Goal: Information Seeking & Learning: Learn about a topic

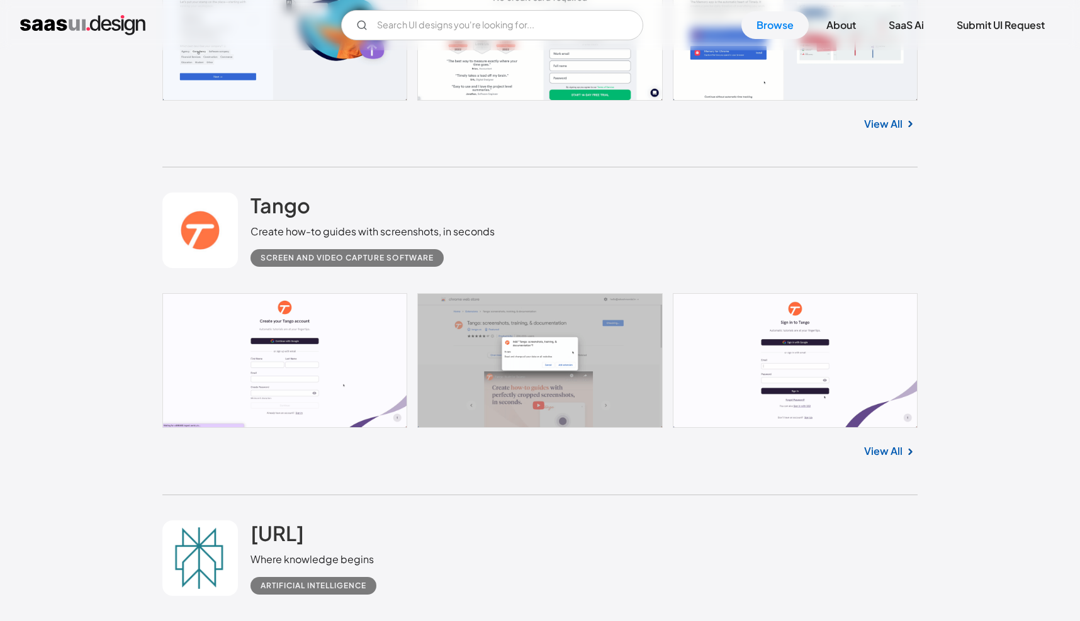
scroll to position [6544, 0]
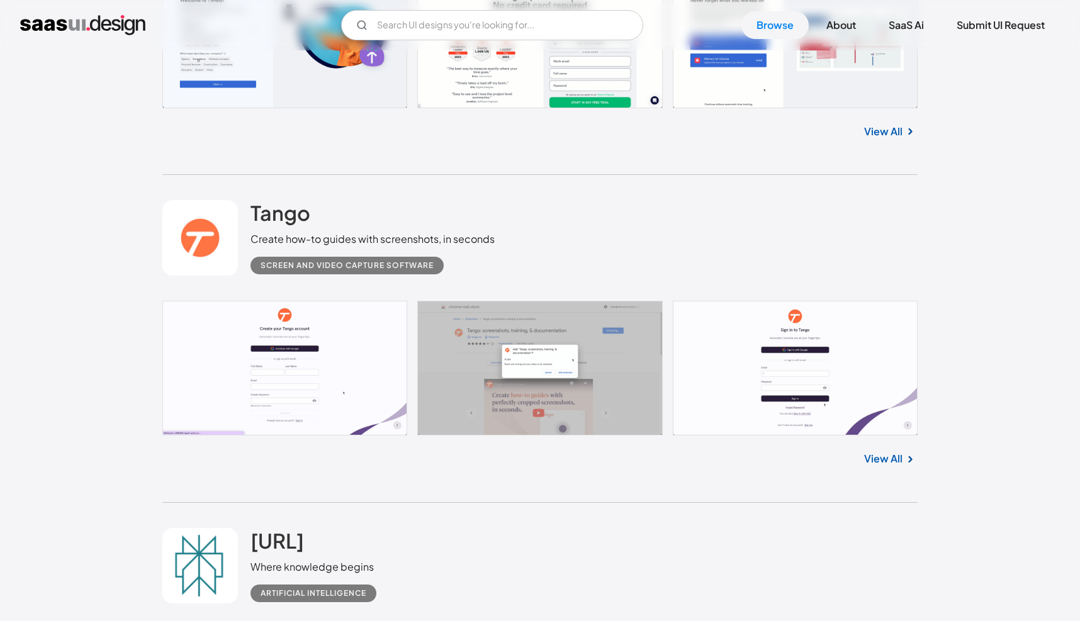
click at [901, 456] on link "View All" at bounding box center [883, 458] width 38 height 15
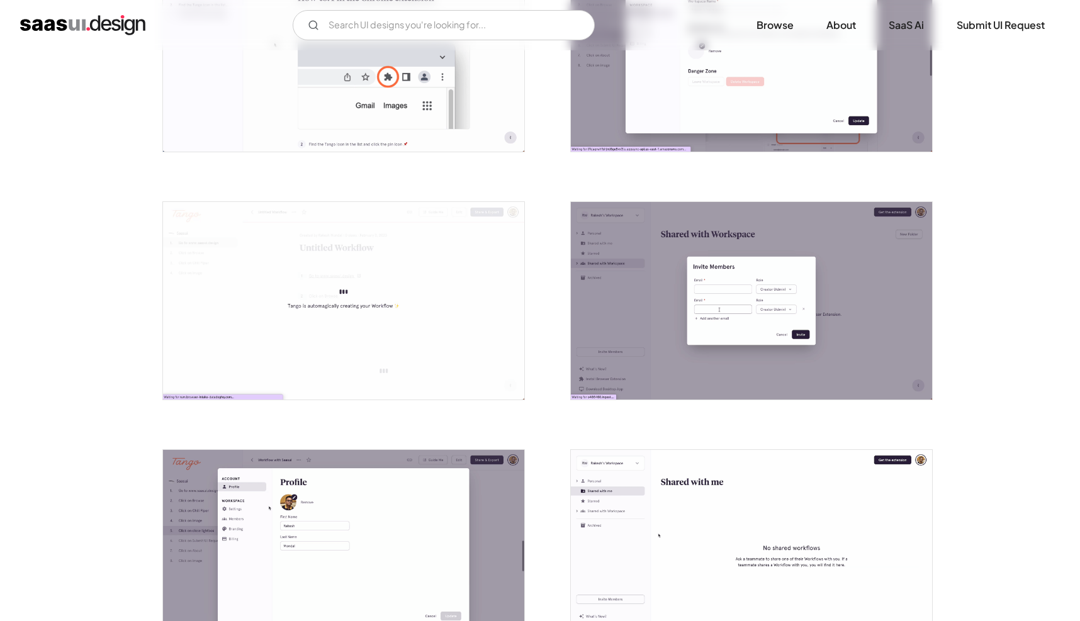
scroll to position [2328, 0]
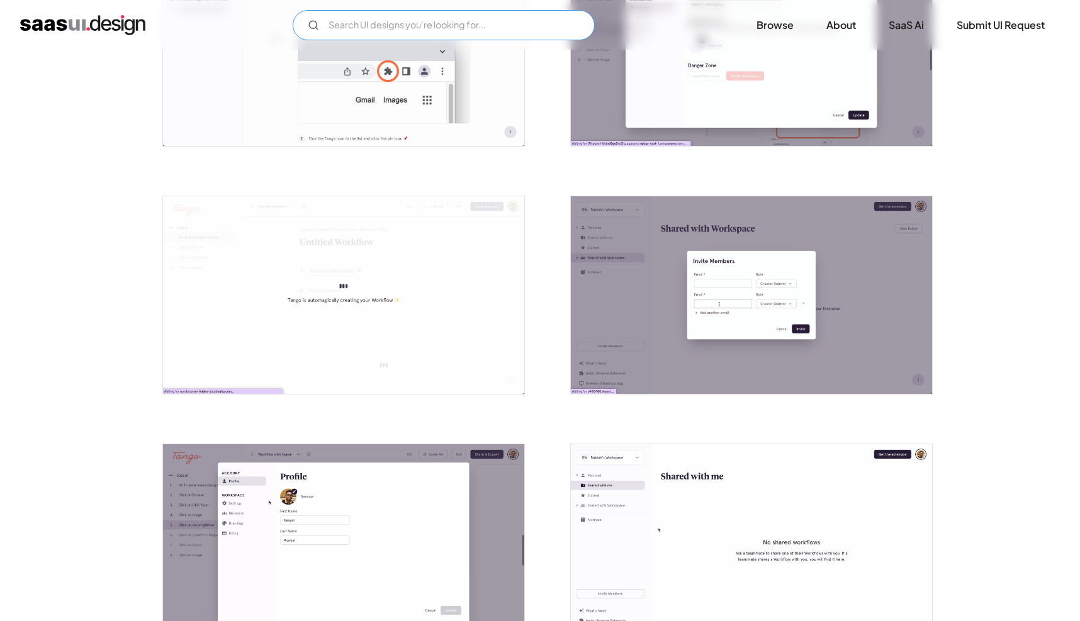
click at [388, 35] on input "Email Form" at bounding box center [444, 25] width 302 height 30
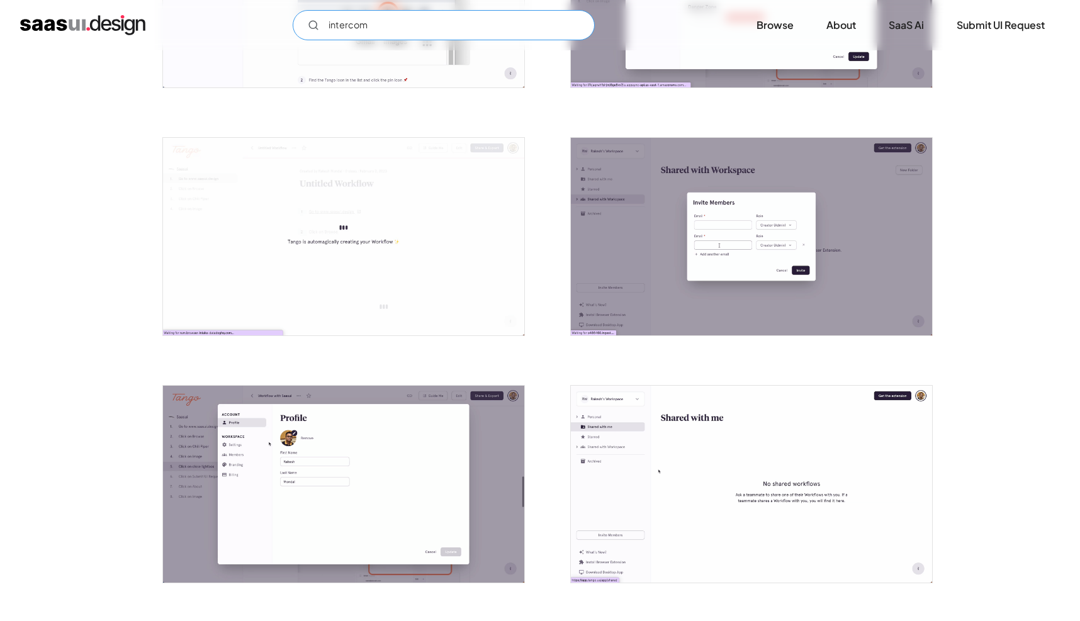
scroll to position [2391, 0]
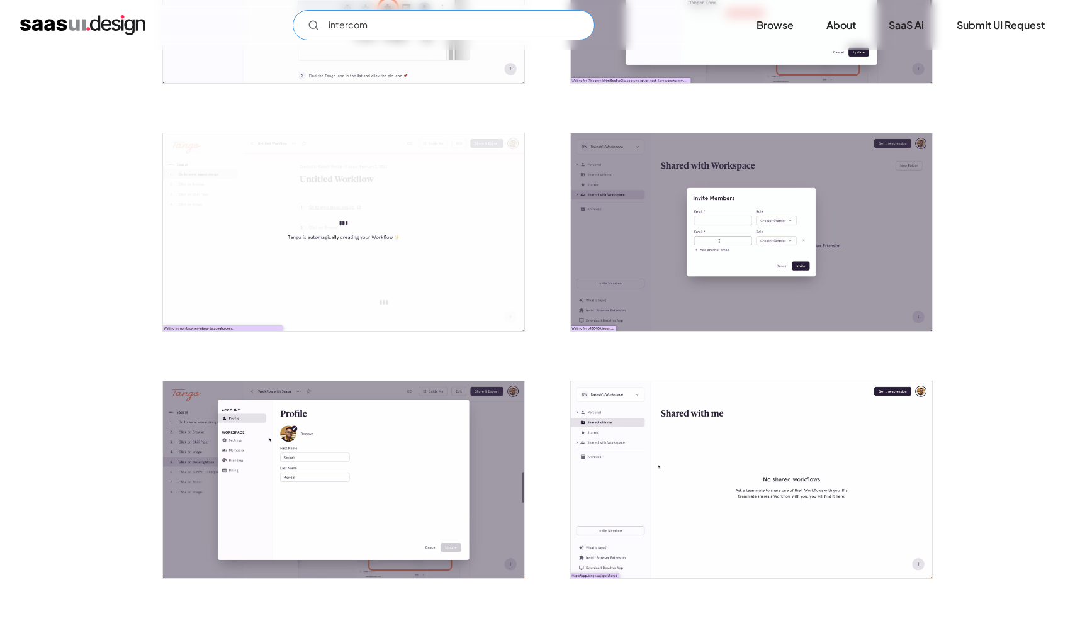
click at [514, 23] on input "intercom" at bounding box center [444, 25] width 302 height 30
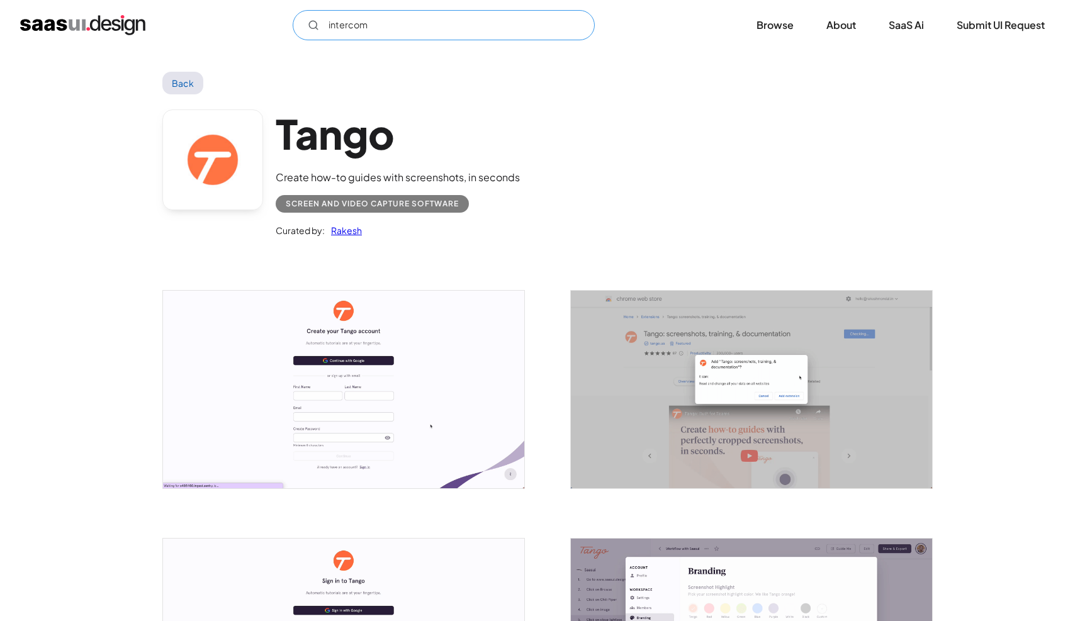
scroll to position [0, 0]
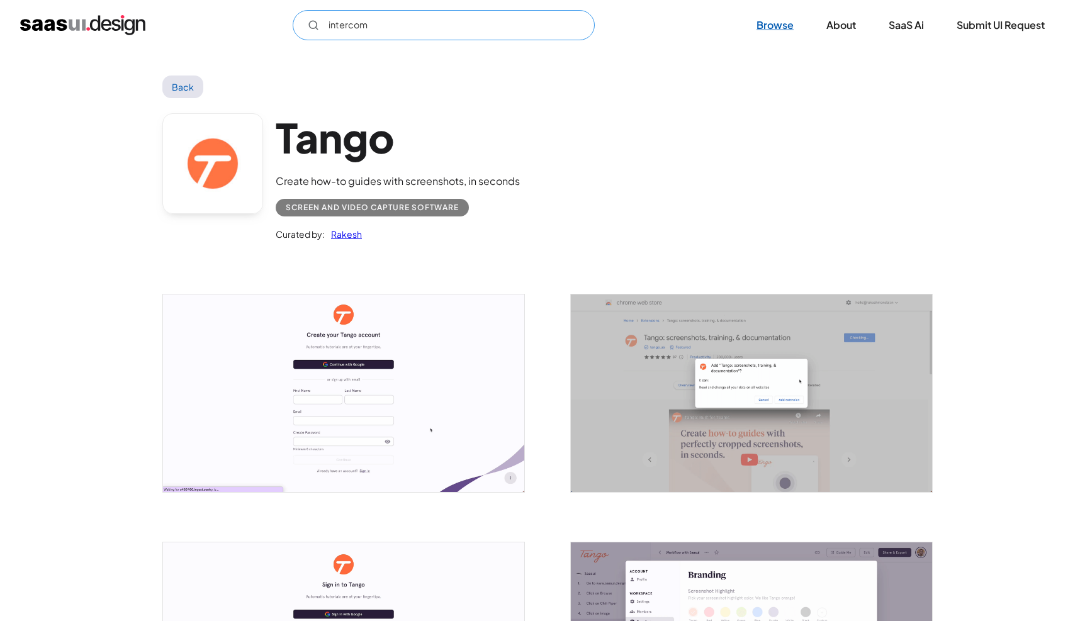
type input "intercom"
click at [776, 20] on link "Browse" at bounding box center [774, 25] width 67 height 28
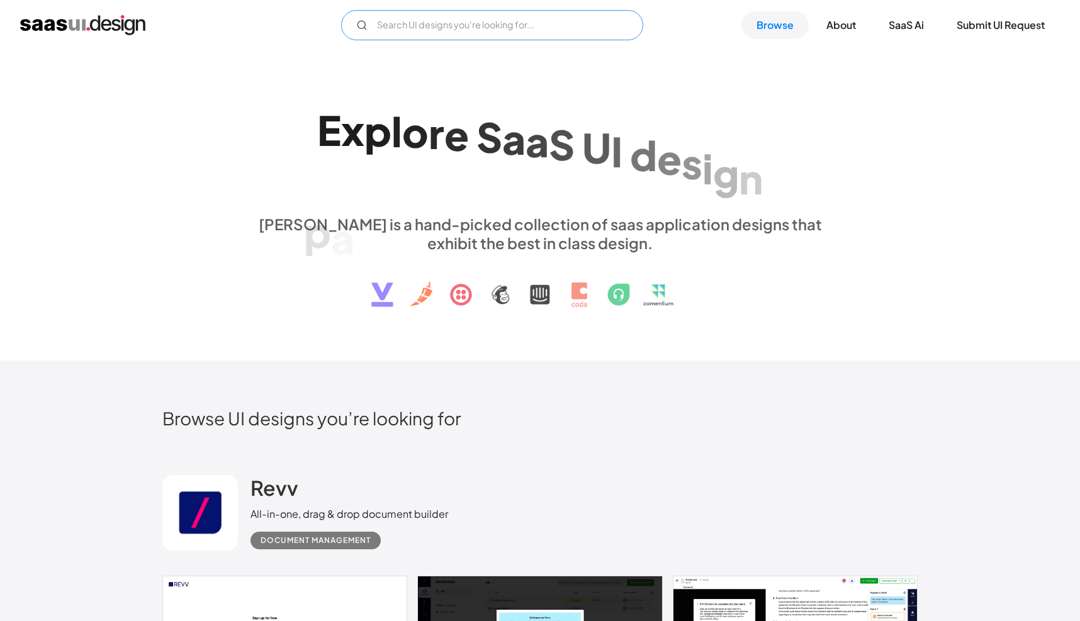
click at [442, 16] on input "Email Form" at bounding box center [492, 25] width 302 height 30
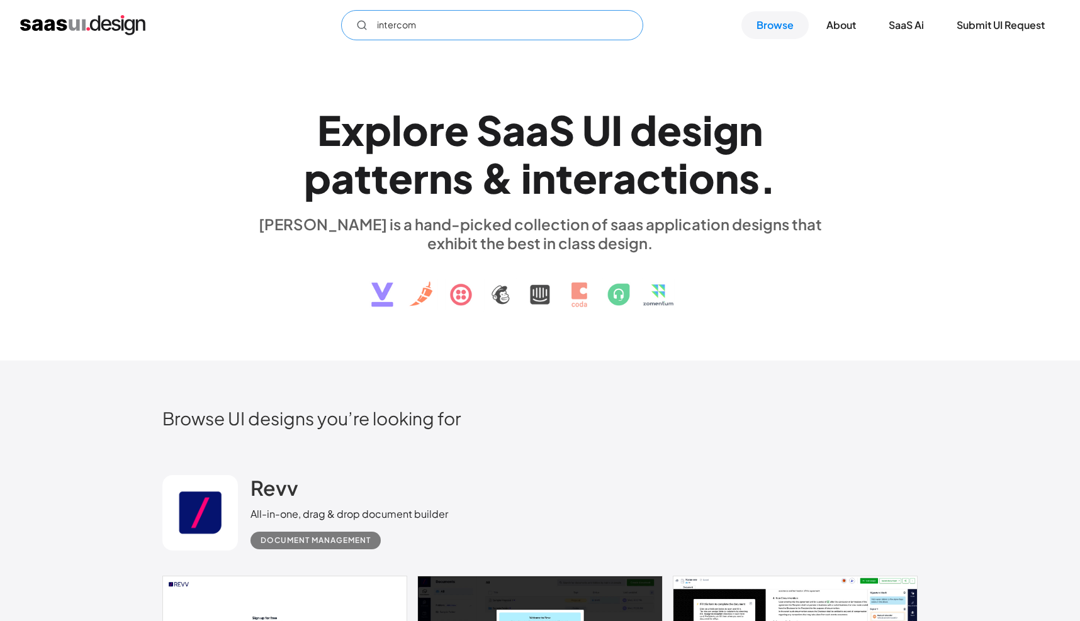
type input "intercom"
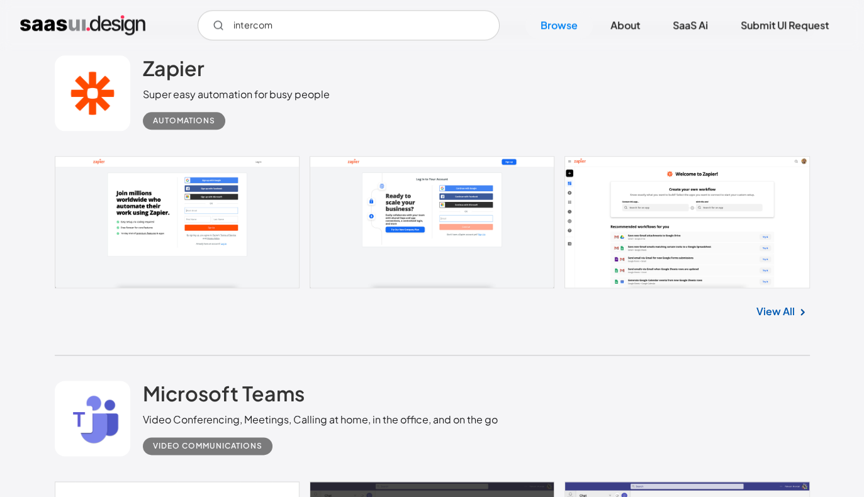
scroll to position [5613, 0]
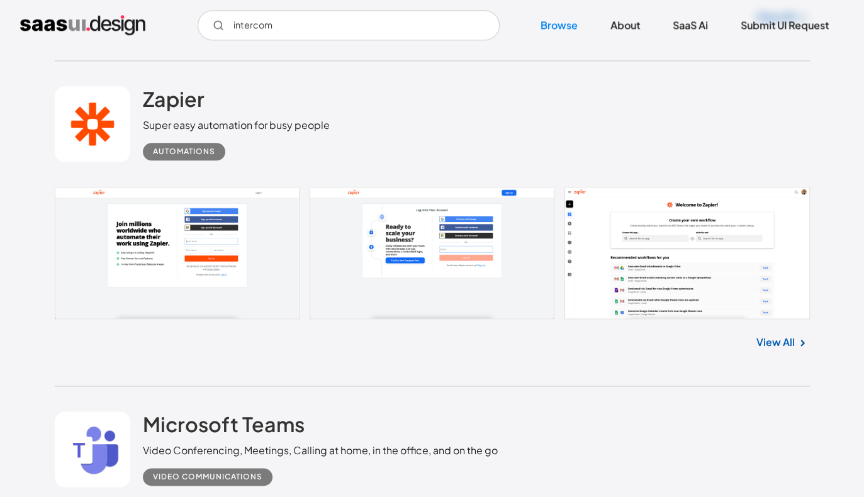
click at [532, 355] on div "Zapier Super easy automation for busy people Automations No items found. View A…" at bounding box center [432, 224] width 755 height 326
click at [479, 368] on div "Zapier Super easy automation for busy people Automations No items found. View A…" at bounding box center [432, 224] width 755 height 326
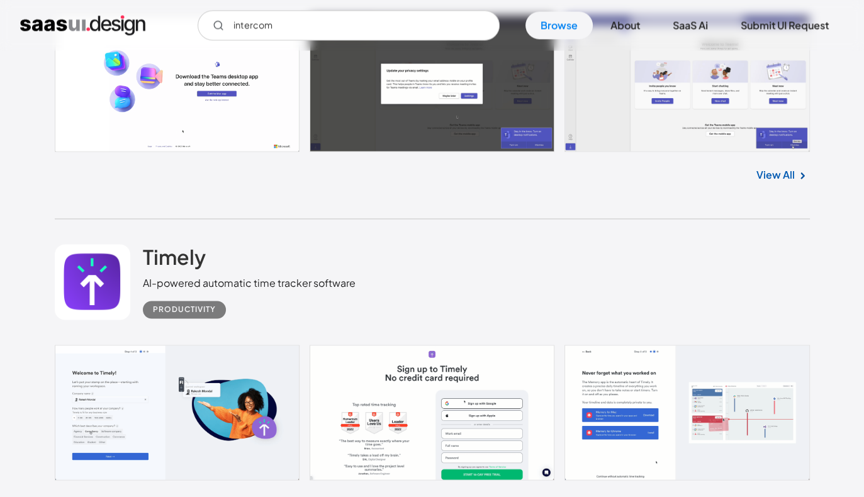
scroll to position [6116, 0]
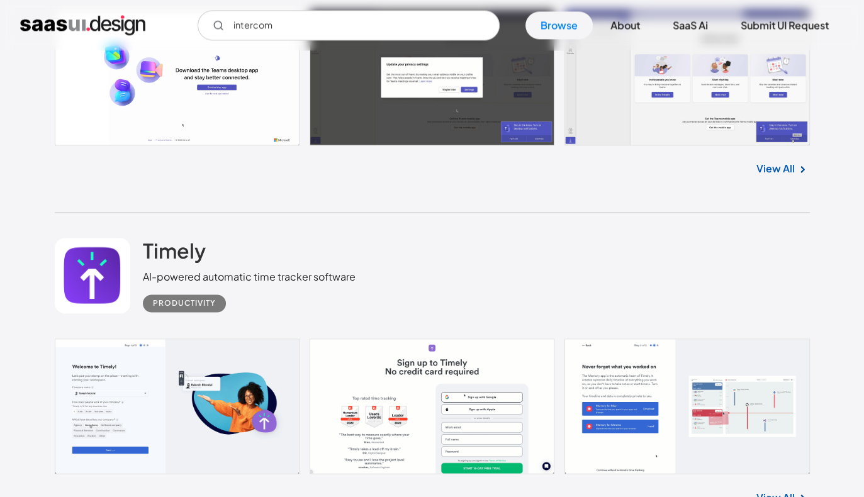
click at [512, 284] on div "Timely AI-powered automatic time tracker software Productivity" at bounding box center [432, 276] width 755 height 126
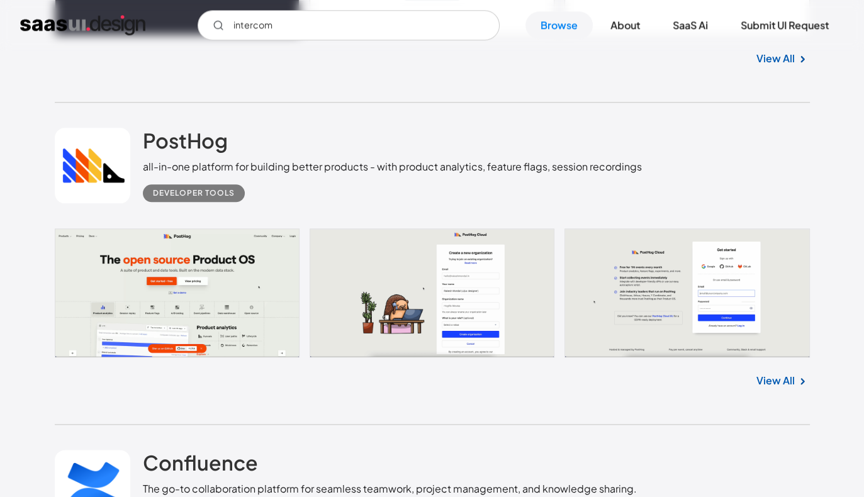
scroll to position [1284, 0]
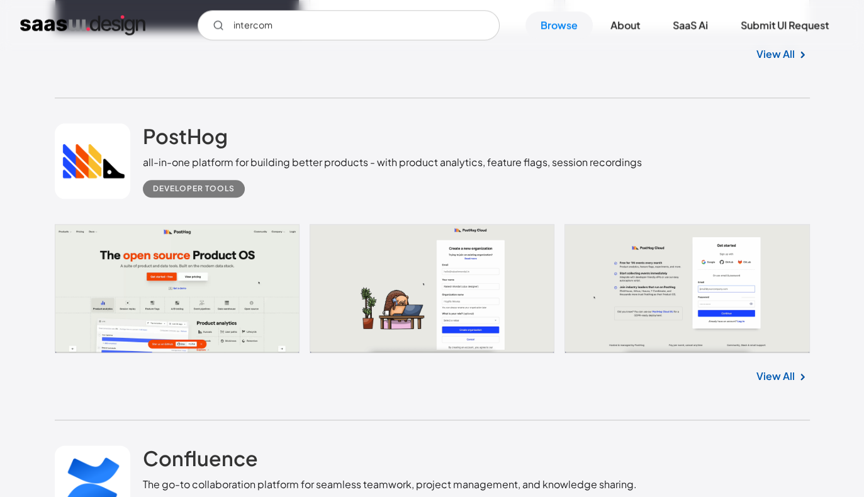
click at [776, 371] on link "View All" at bounding box center [775, 376] width 38 height 15
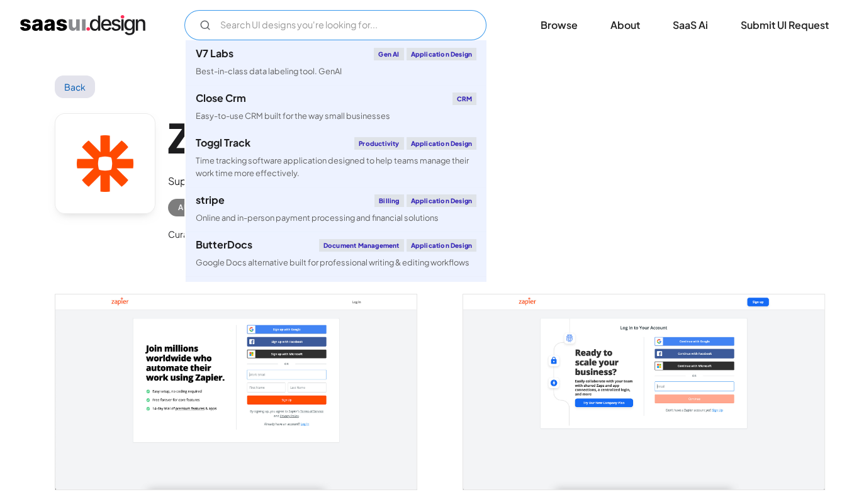
click at [237, 28] on input "Email Form" at bounding box center [335, 25] width 302 height 30
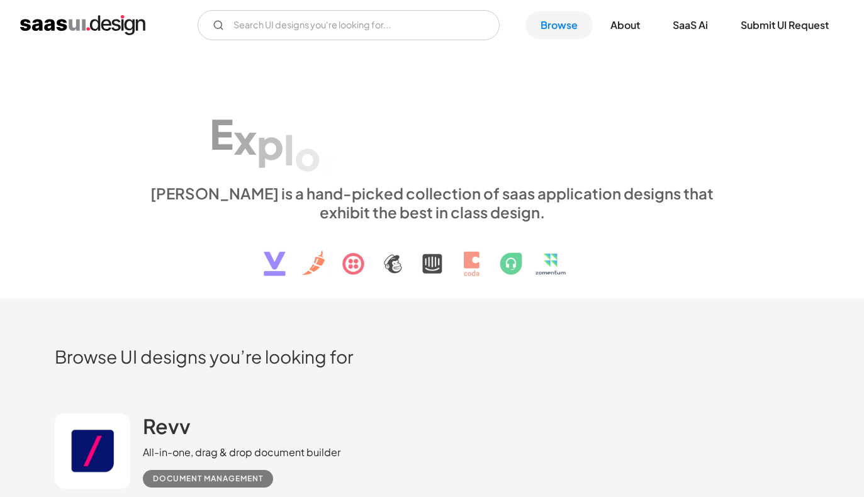
scroll to position [1284, 0]
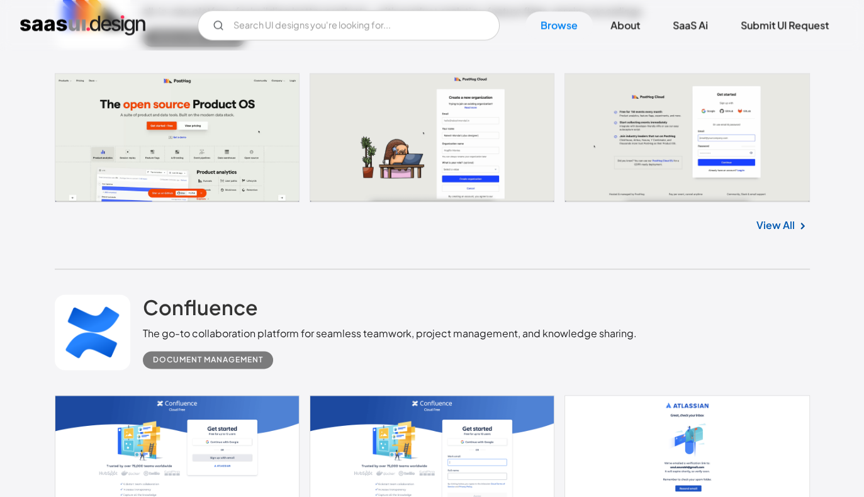
click at [577, 294] on div "Confluence The go-to collaboration platform for seamless teamwork, project mana…" at bounding box center [390, 331] width 494 height 74
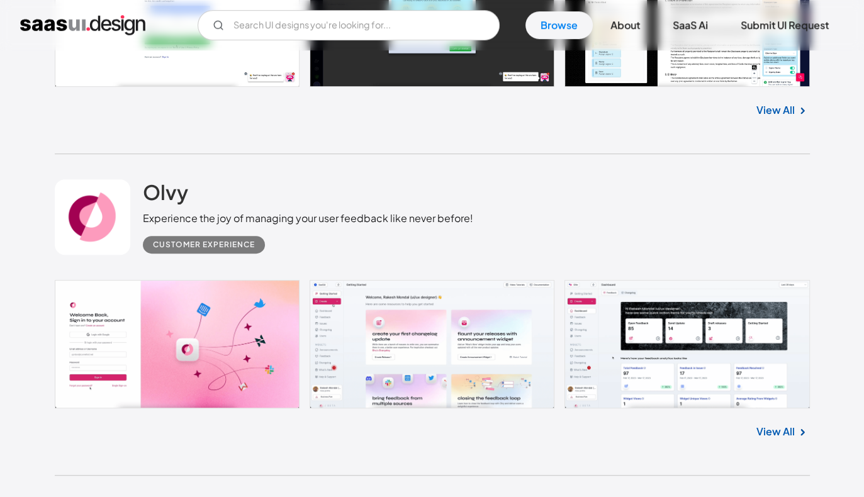
scroll to position [604, 0]
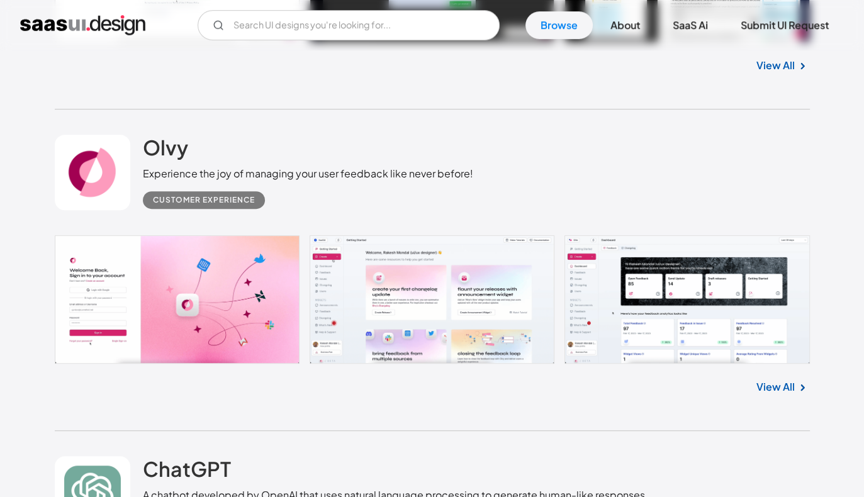
drag, startPoint x: 780, startPoint y: 396, endPoint x: 775, endPoint y: 386, distance: 10.7
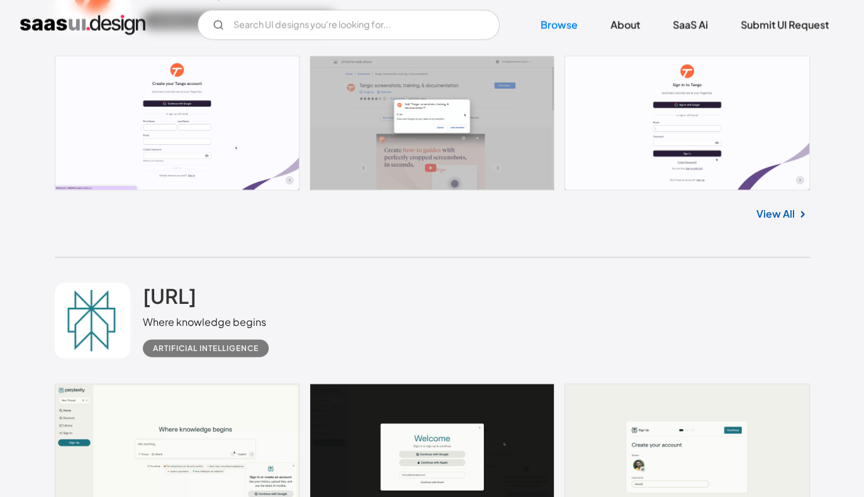
scroll to position [6645, 0]
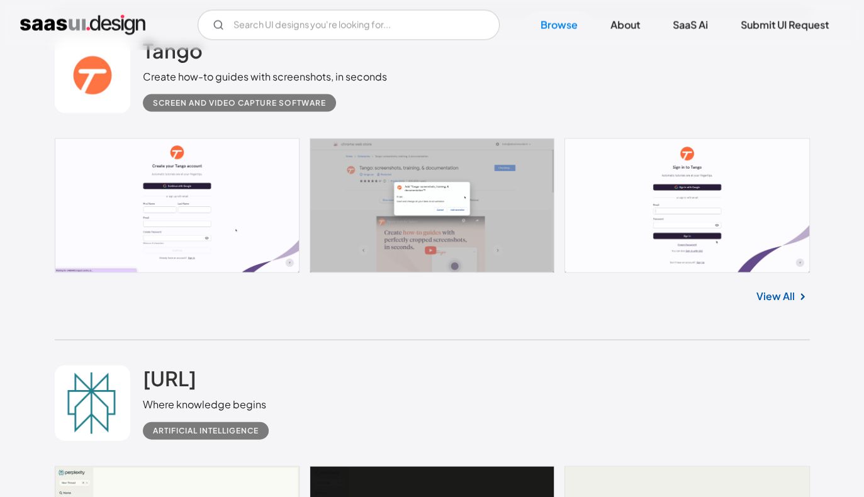
drag, startPoint x: 795, startPoint y: 280, endPoint x: 783, endPoint y: 282, distance: 12.7
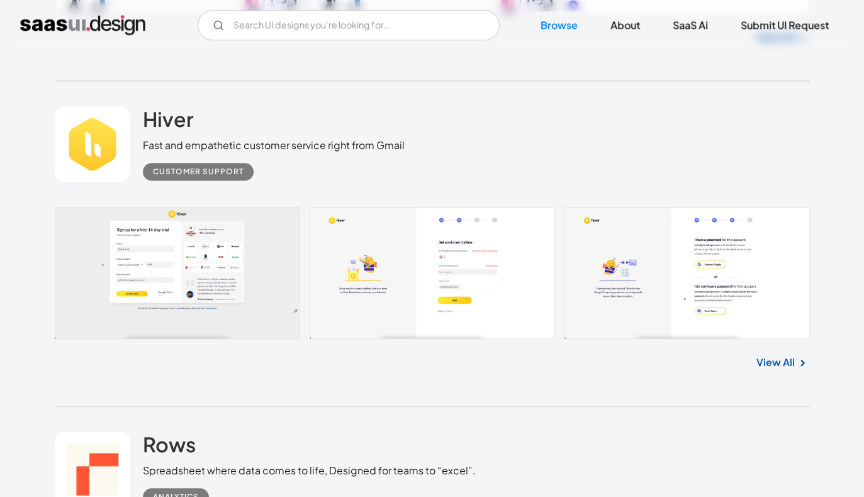
scroll to position [9615, 0]
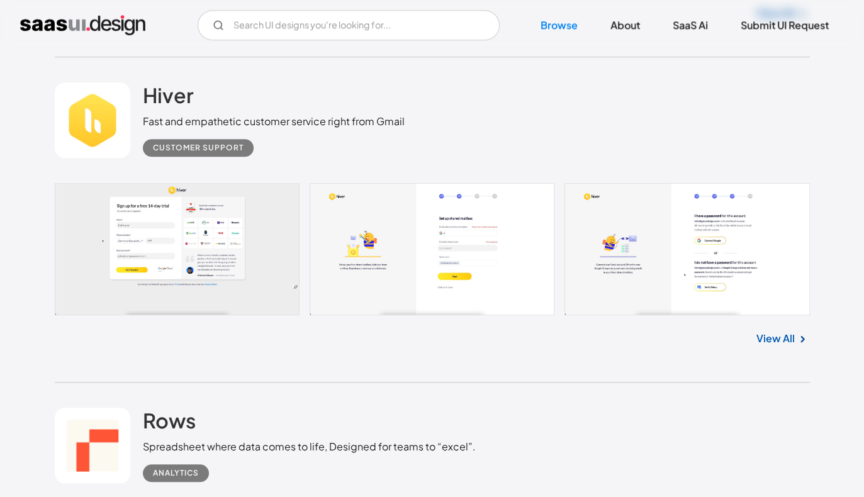
drag, startPoint x: 800, startPoint y: 322, endPoint x: 781, endPoint y: 323, distance: 19.0
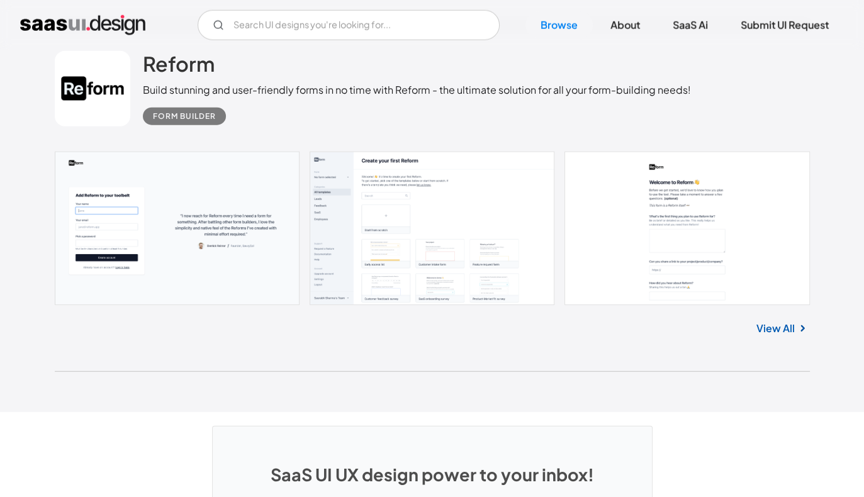
scroll to position [33120, 0]
